Goal: Task Accomplishment & Management: Manage account settings

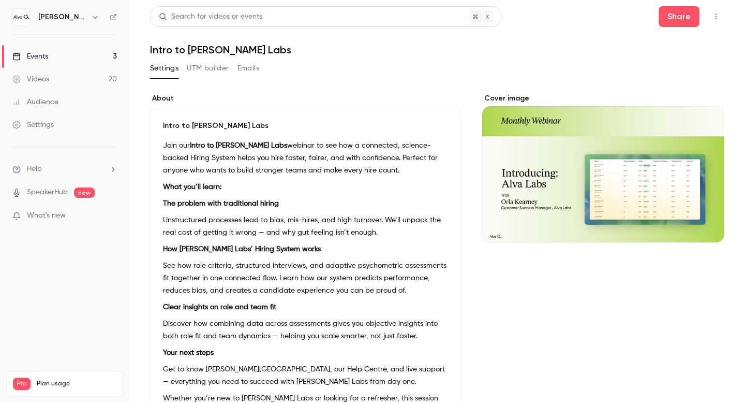
click at [69, 52] on link "Events 3" at bounding box center [64, 56] width 129 height 23
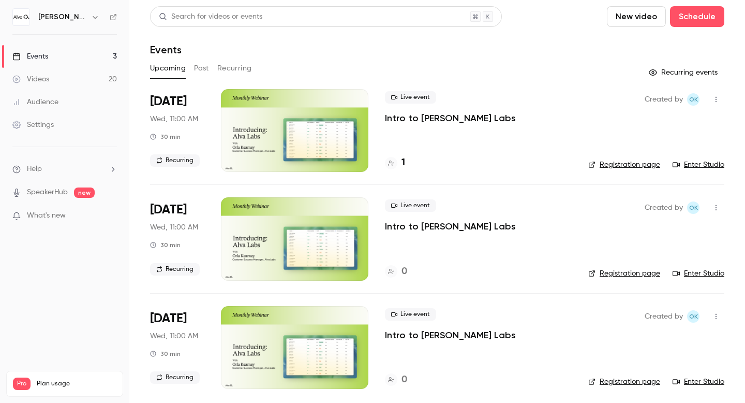
click at [238, 67] on button "Recurring" at bounding box center [234, 68] width 35 height 17
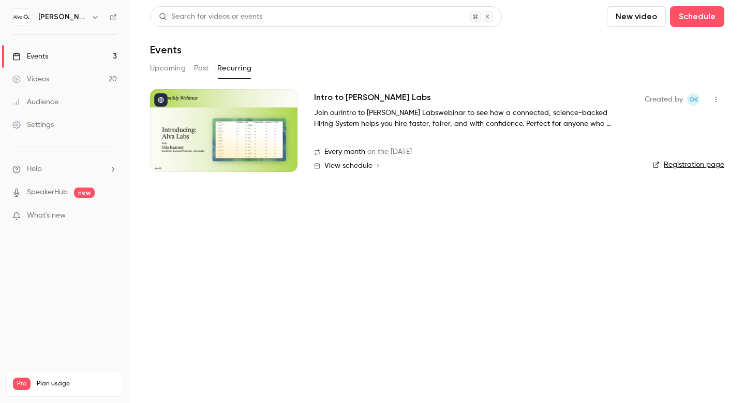
click at [261, 145] on div at bounding box center [223, 130] width 147 height 83
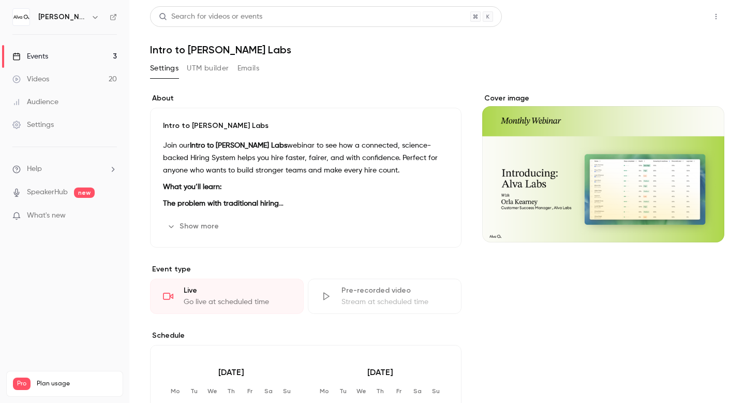
click at [680, 21] on button "Share" at bounding box center [679, 16] width 41 height 21
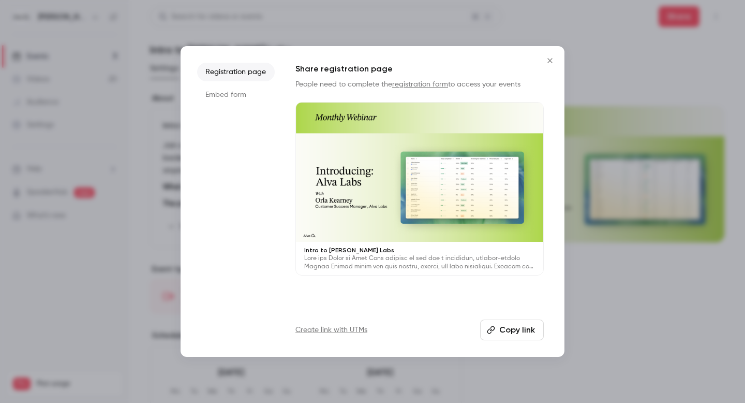
click at [493, 332] on icon "button" at bounding box center [491, 329] width 8 height 8
click at [551, 64] on icon "Close" at bounding box center [550, 60] width 12 height 8
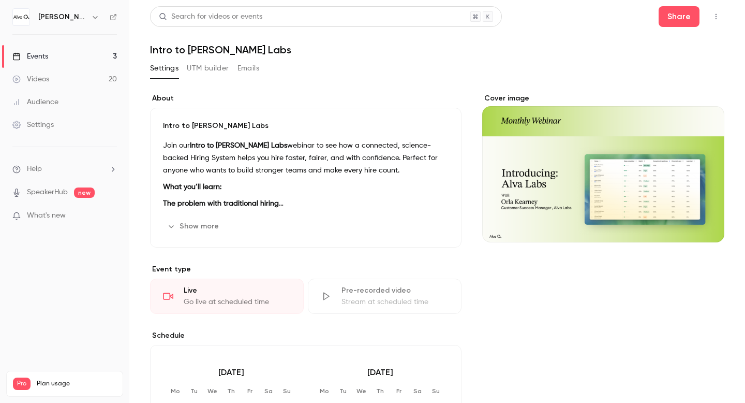
click at [244, 66] on button "Emails" at bounding box center [249, 68] width 22 height 17
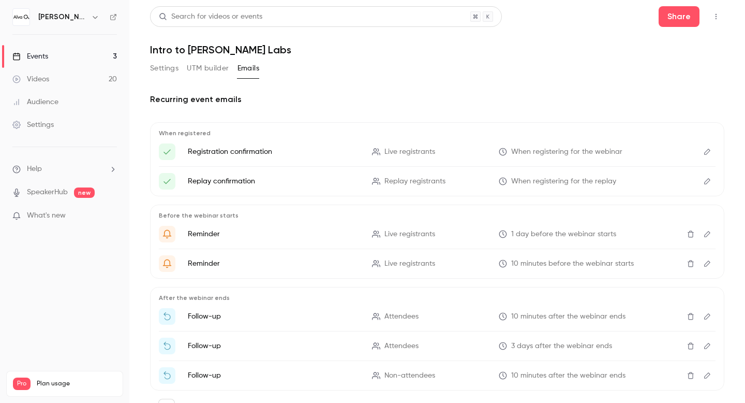
click at [65, 212] on span "What's new" at bounding box center [46, 215] width 39 height 11
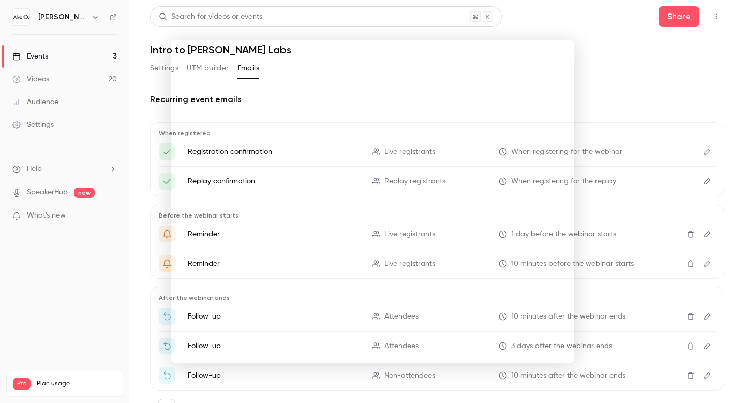
click at [597, 47] on div at bounding box center [372, 201] width 745 height 403
